Goal: Find specific page/section: Find specific page/section

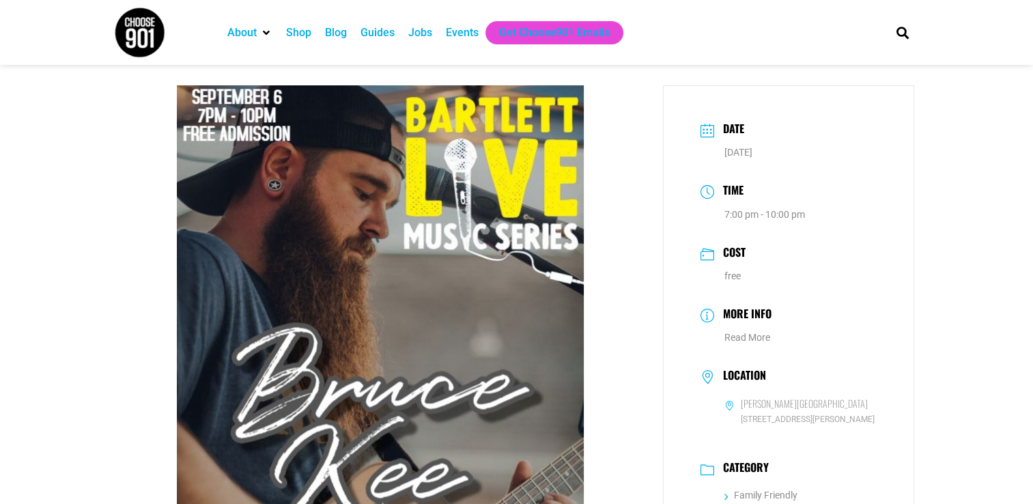
click at [468, 41] on div "Events" at bounding box center [462, 32] width 46 height 23
click at [459, 36] on div "Events" at bounding box center [462, 33] width 33 height 16
